Goal: Transaction & Acquisition: Purchase product/service

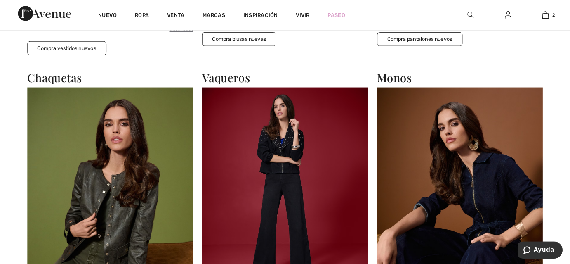
scroll to position [1032, 0]
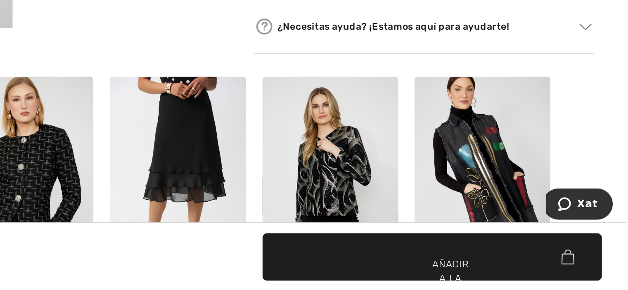
scroll to position [397, 0]
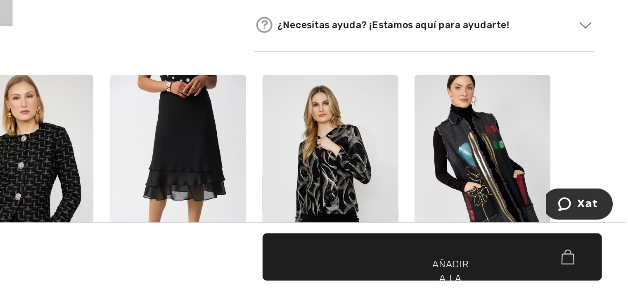
click at [463, 220] on img at bounding box center [448, 221] width 83 height 124
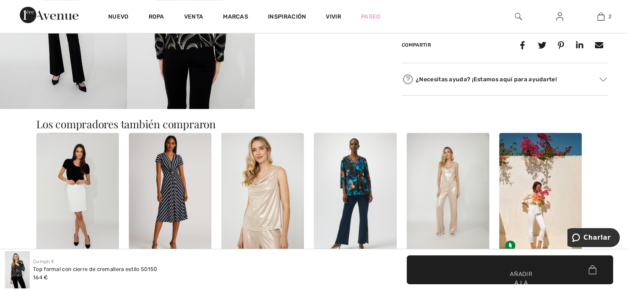
scroll to position [419, 0]
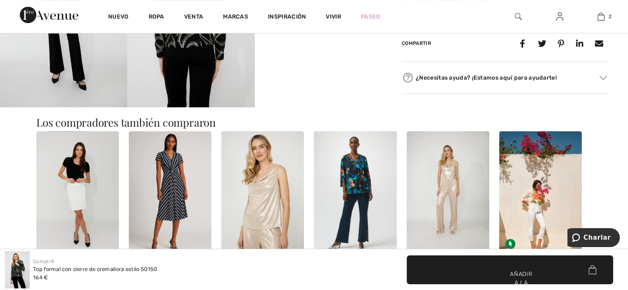
click at [278, 240] on img at bounding box center [262, 193] width 83 height 124
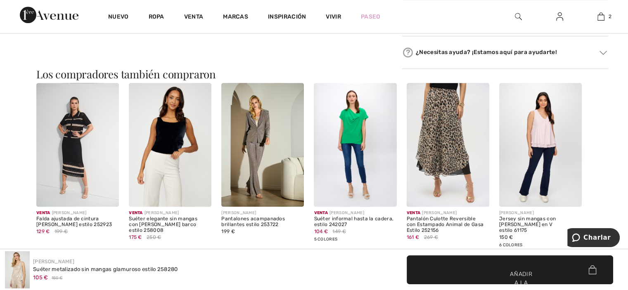
scroll to position [684, 0]
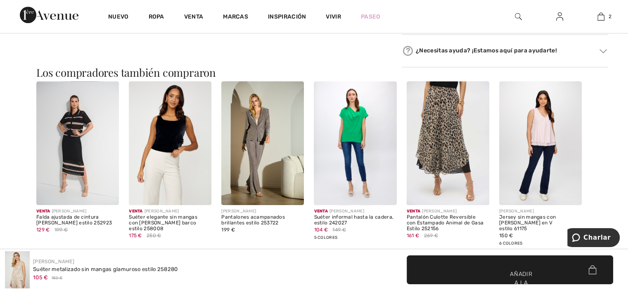
click at [260, 130] on img at bounding box center [262, 143] width 83 height 124
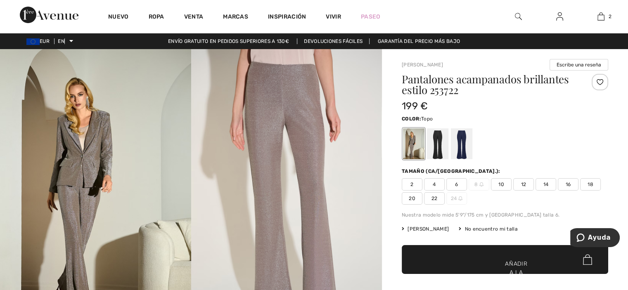
click at [76, 165] on img at bounding box center [95, 192] width 191 height 286
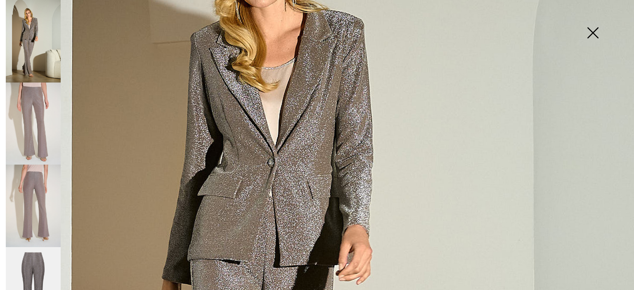
click at [76, 165] on img at bounding box center [317, 281] width 634 height 951
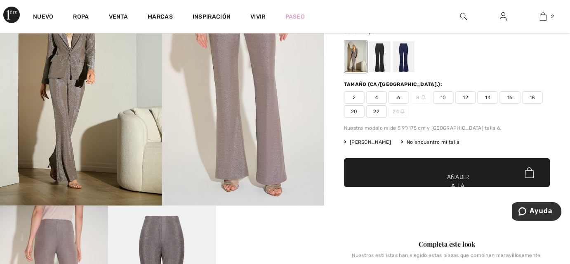
scroll to position [84, 0]
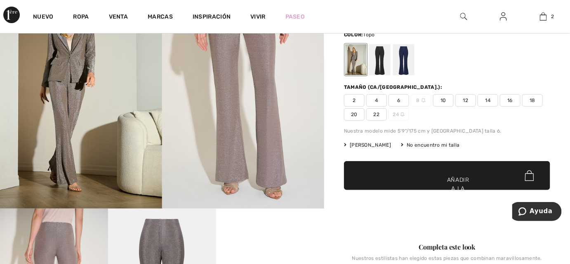
click at [362, 144] on font "Guía [PERSON_NAME]" at bounding box center [370, 145] width 41 height 6
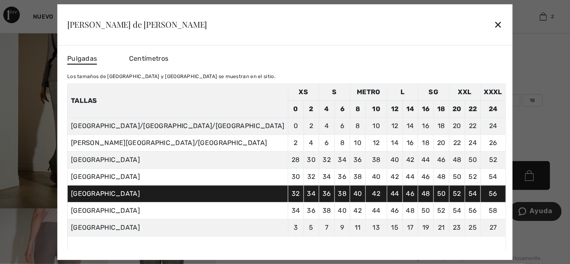
click at [495, 24] on font "✕" at bounding box center [499, 25] width 9 height 12
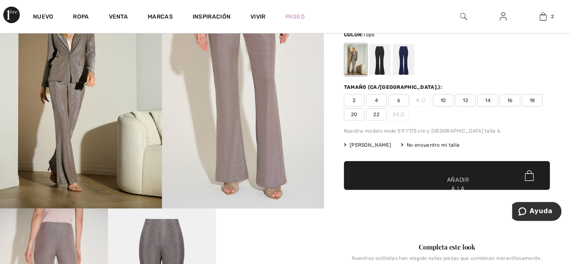
click at [424, 24] on div "Nuevo Ropa Venta Marcas Inspiración Vivir Paseo 2 Añadido a la bolsa Frank Lyma…" at bounding box center [285, 16] width 570 height 33
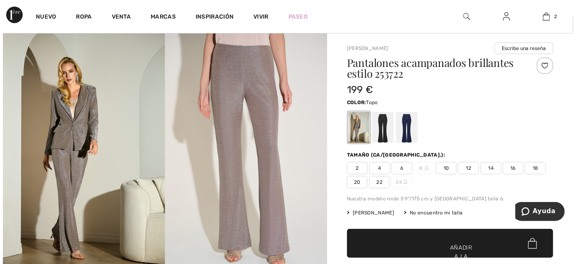
scroll to position [0, 0]
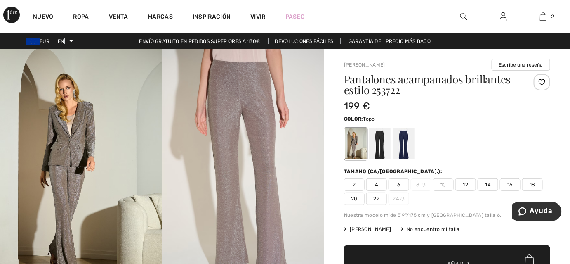
click at [71, 150] on img at bounding box center [81, 171] width 162 height 244
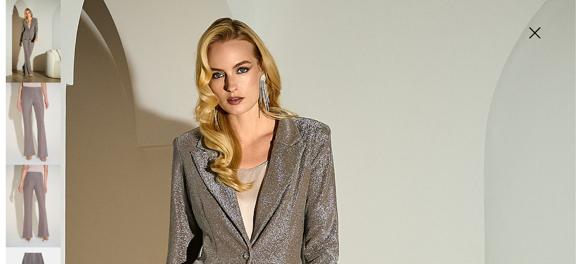
scroll to position [68, 0]
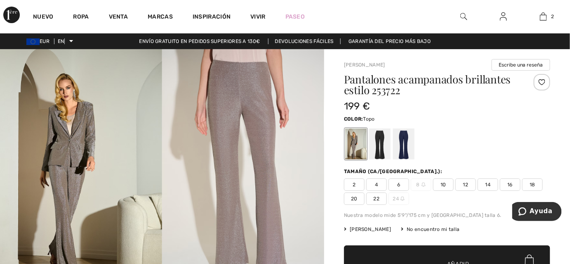
click at [67, 166] on img at bounding box center [81, 171] width 162 height 244
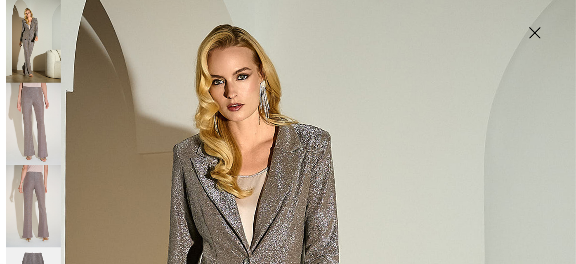
scroll to position [0, 0]
